Goal: Task Accomplishment & Management: Manage account settings

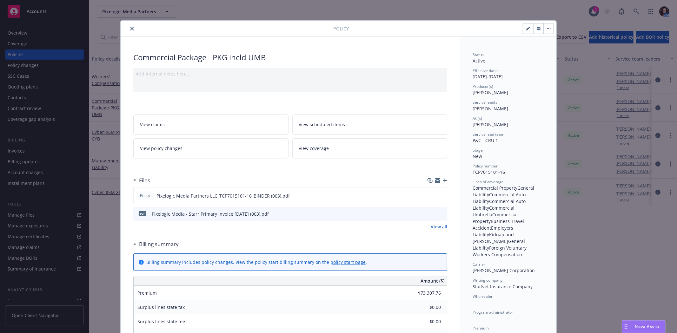
scroll to position [19, 0]
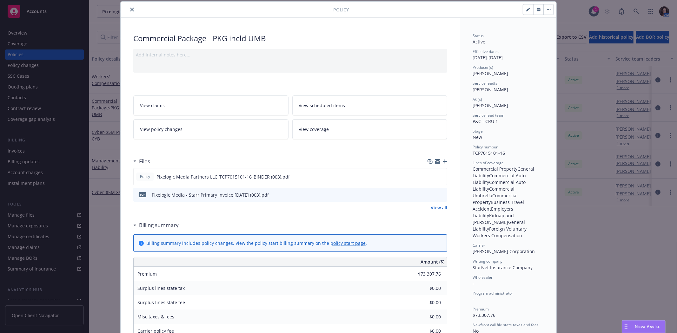
click at [130, 9] on icon "close" at bounding box center [132, 10] width 4 height 4
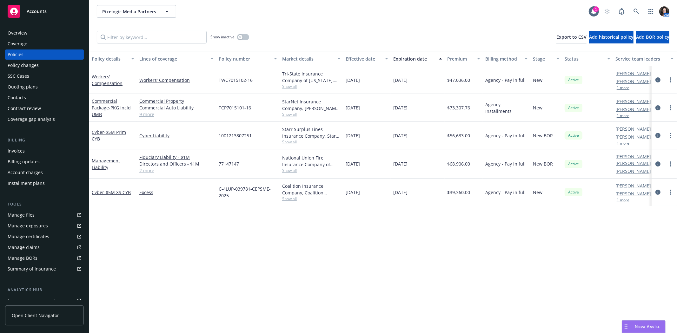
click at [435, 24] on div "Show inactive Export to CSV Add historical policy Add BOR policy" at bounding box center [383, 37] width 588 height 28
click at [659, 80] on icon "circleInformation" at bounding box center [657, 79] width 5 height 5
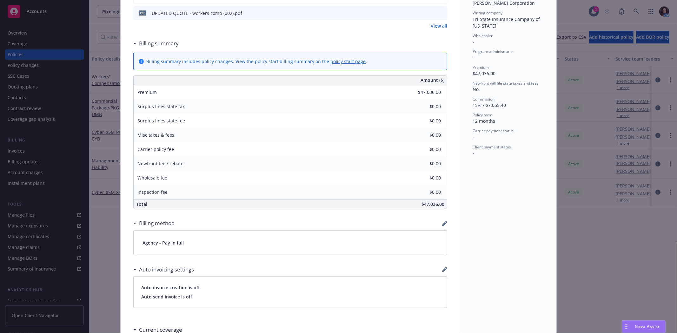
scroll to position [211, 0]
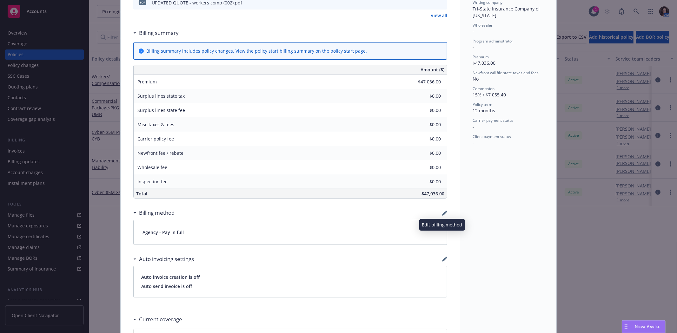
click at [445, 211] on icon "button" at bounding box center [446, 212] width 2 height 2
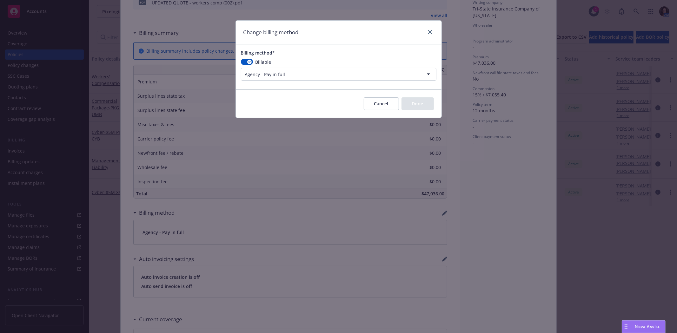
click at [315, 72] on html "Accounts Overview Coverage Policies Policy changes SSC Cases Quoting plans Cont…" at bounding box center [338, 166] width 677 height 333
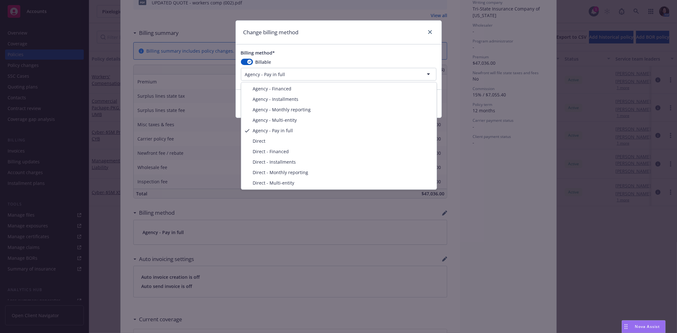
select select "AGENCY_INSTALLMENTS"
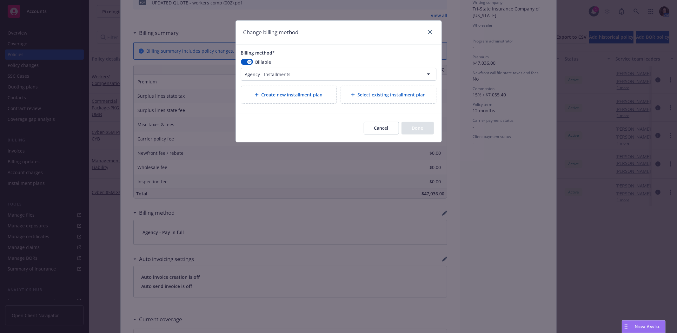
click at [311, 100] on div "Create new installment plan" at bounding box center [288, 94] width 95 height 17
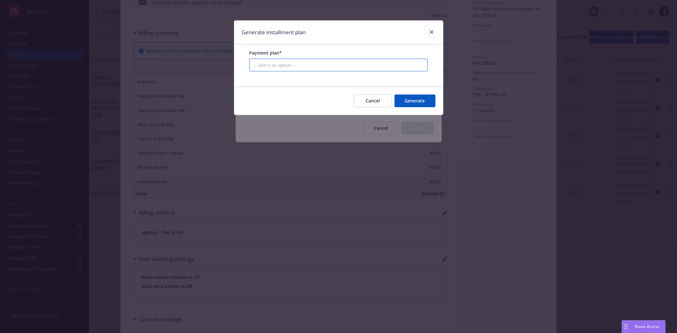
click at [293, 69] on select "-- select an option -- Only down payment 0% down payment + 12 monthly installme…" at bounding box center [338, 65] width 178 height 13
select select "25% down payment + 9 monthly installments"
click at [249, 71] on select "-- select an option -- Only down payment 0% down payment + 12 monthly installme…" at bounding box center [338, 65] width 178 height 13
select select "MONTHLY"
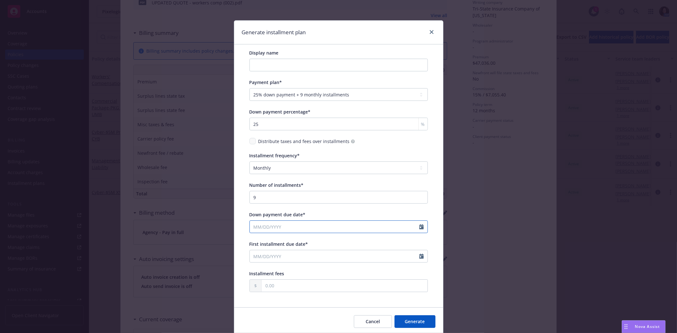
select select "8"
click at [302, 224] on input "Down payment due date*" at bounding box center [334, 227] width 169 height 12
click at [266, 302] on span "25" at bounding box center [268, 302] width 10 height 8
type input "[DATE]"
click at [412, 255] on input "First installment due date*" at bounding box center [334, 256] width 169 height 12
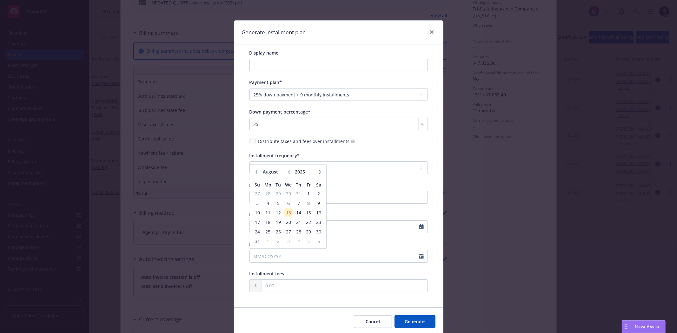
click at [316, 171] on button "button" at bounding box center [320, 172] width 8 height 8
select select "9"
click at [284, 202] on span "10" at bounding box center [288, 203] width 9 height 8
type input "[DATE]"
click at [401, 320] on button "Generate" at bounding box center [414, 321] width 41 height 13
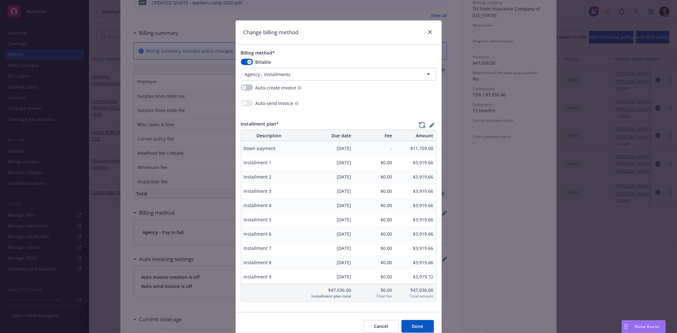
click at [401, 320] on div "Cancel Done" at bounding box center [339, 326] width 206 height 28
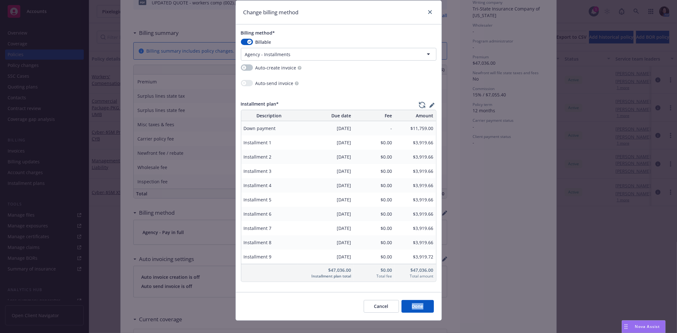
scroll to position [29, 0]
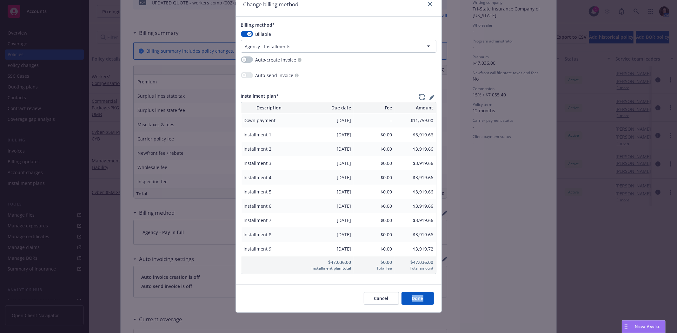
click at [418, 301] on button "Done" at bounding box center [417, 298] width 32 height 13
click at [418, 301] on div "Cancel Done" at bounding box center [393, 298] width 80 height 13
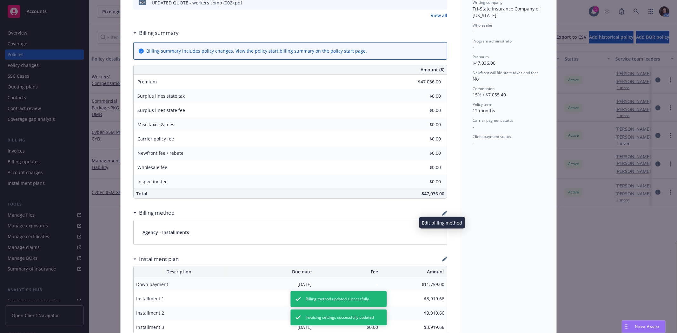
click at [442, 211] on icon "button" at bounding box center [444, 213] width 5 height 5
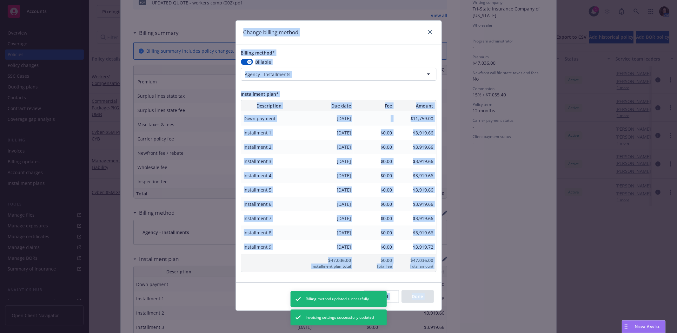
click at [303, 69] on html "Accounts Overview Coverage Policies Policy changes SSC Cases Quoting plans Cont…" at bounding box center [338, 166] width 677 height 333
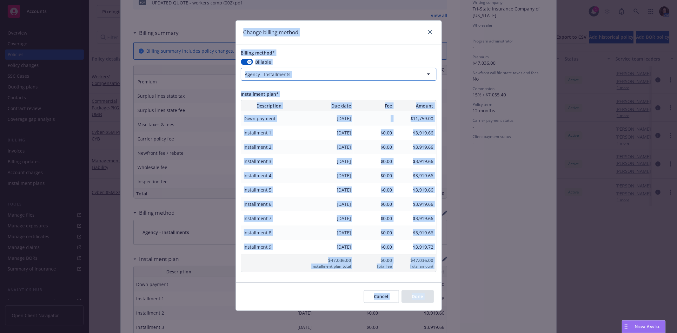
click at [309, 53] on html "Accounts Overview Coverage Policies Policy changes SSC Cases Quoting plans Cont…" at bounding box center [338, 166] width 677 height 333
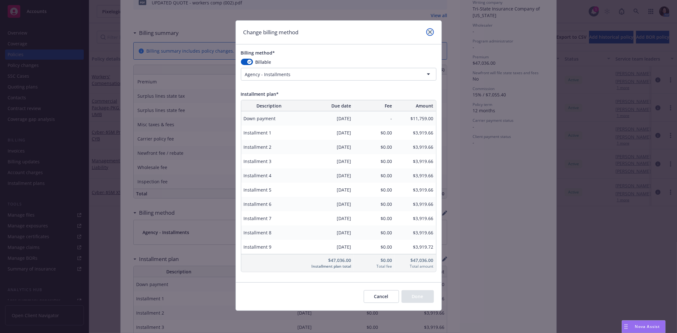
click at [430, 30] on icon "close" at bounding box center [430, 32] width 4 height 4
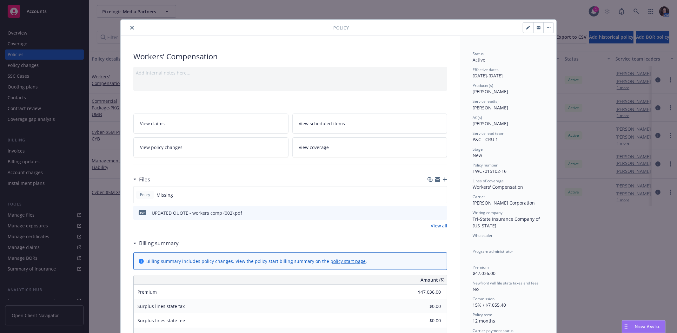
scroll to position [0, 0]
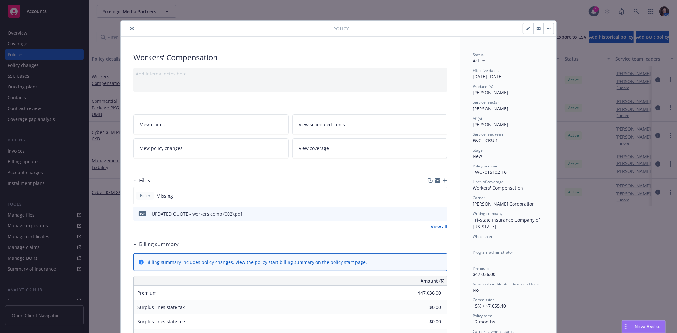
click at [132, 29] on button "close" at bounding box center [132, 29] width 8 height 8
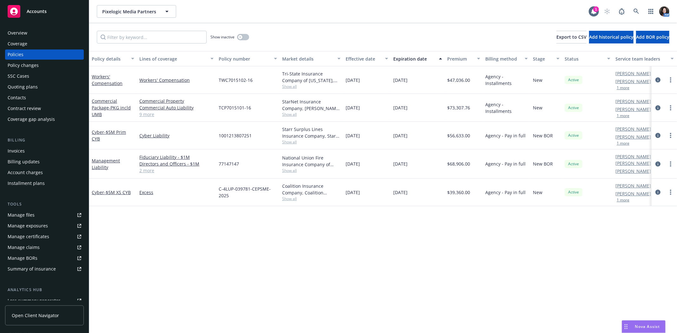
click at [15, 30] on div "Overview" at bounding box center [18, 33] width 20 height 10
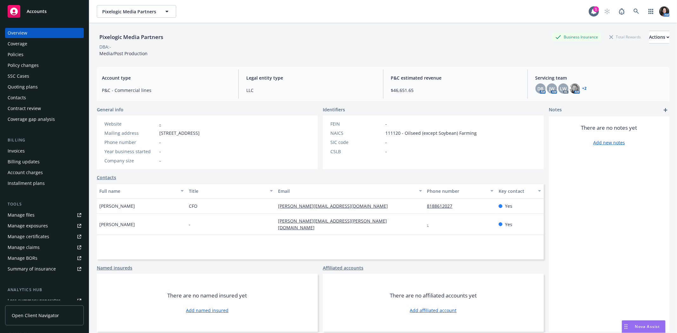
click at [29, 55] on div "Policies" at bounding box center [45, 54] width 74 height 10
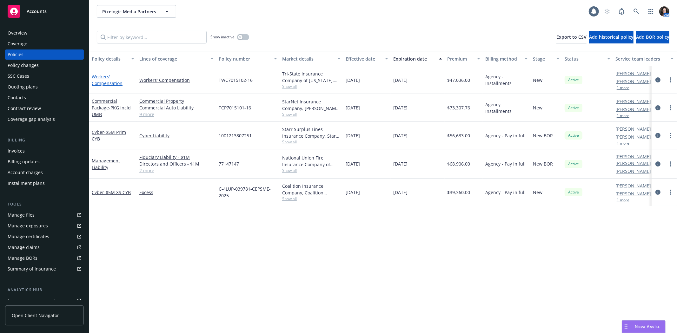
click at [101, 82] on link "Workers' Compensation" at bounding box center [107, 80] width 31 height 13
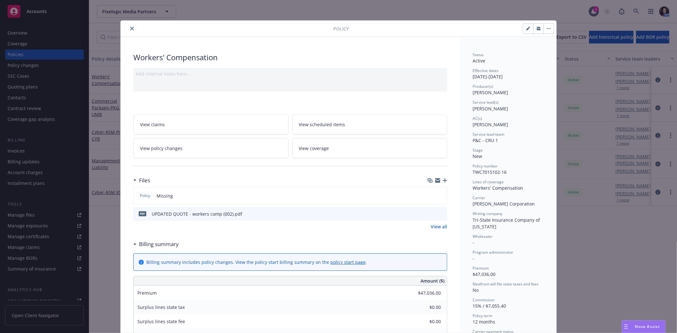
click at [130, 27] on icon "close" at bounding box center [132, 29] width 4 height 4
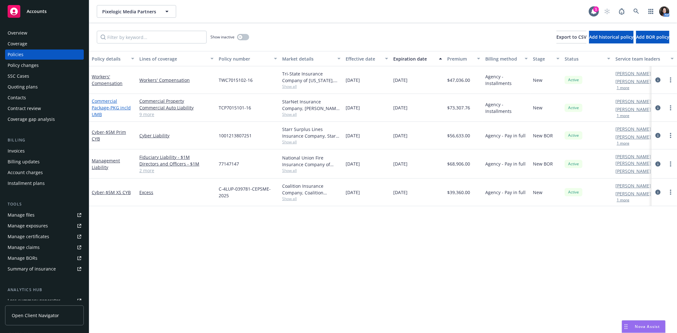
click at [112, 102] on link "Commercial Package - PKG incld UMB" at bounding box center [111, 107] width 39 height 19
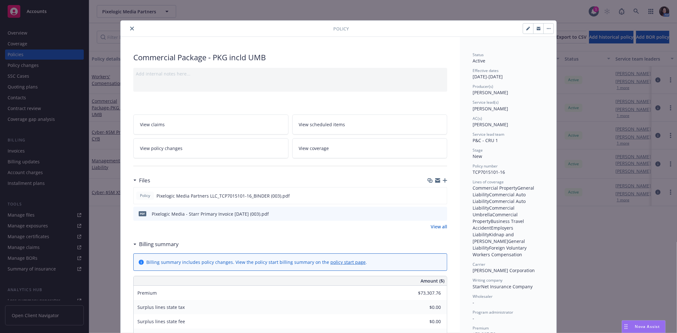
click at [436, 225] on link "View all" at bounding box center [439, 226] width 16 height 7
